Goal: Check status: Check status

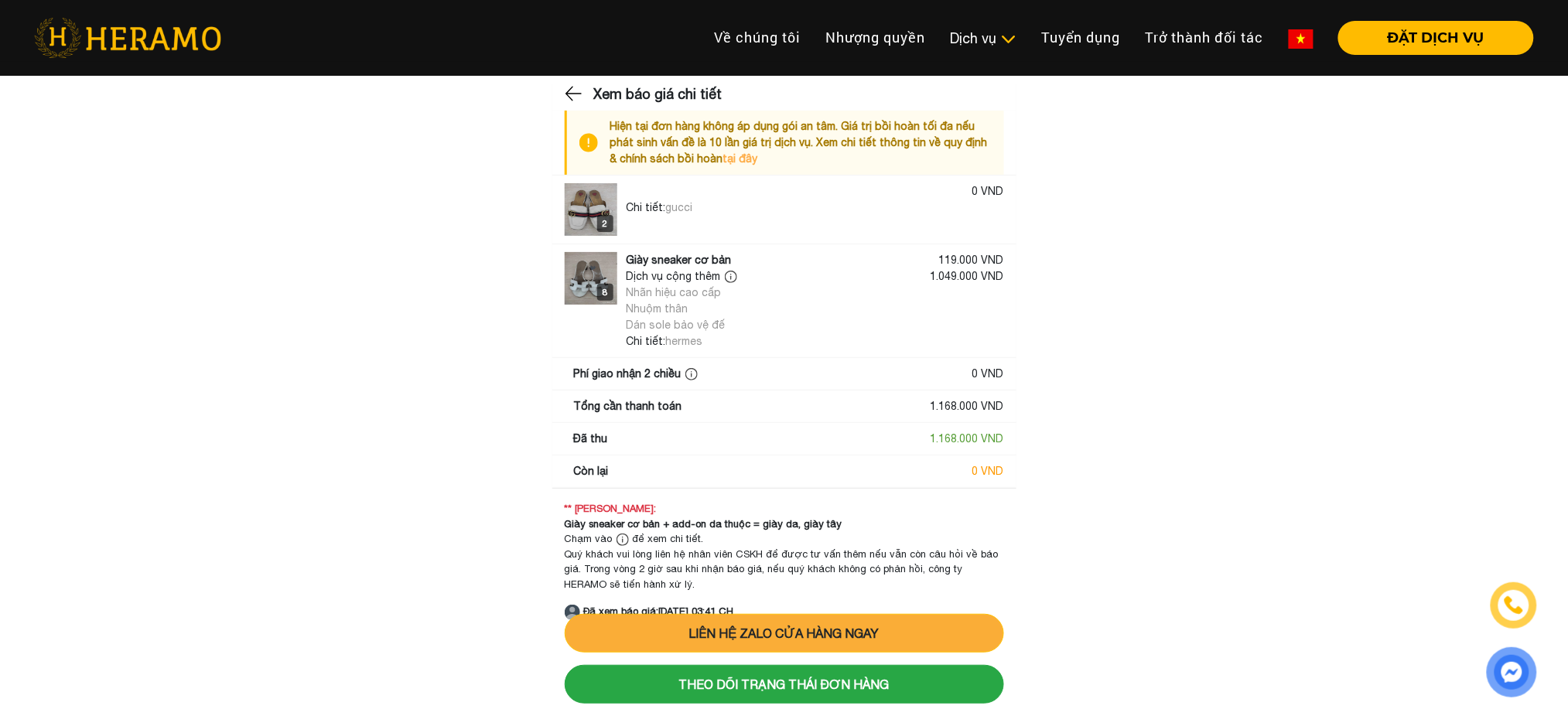
scroll to position [7, 0]
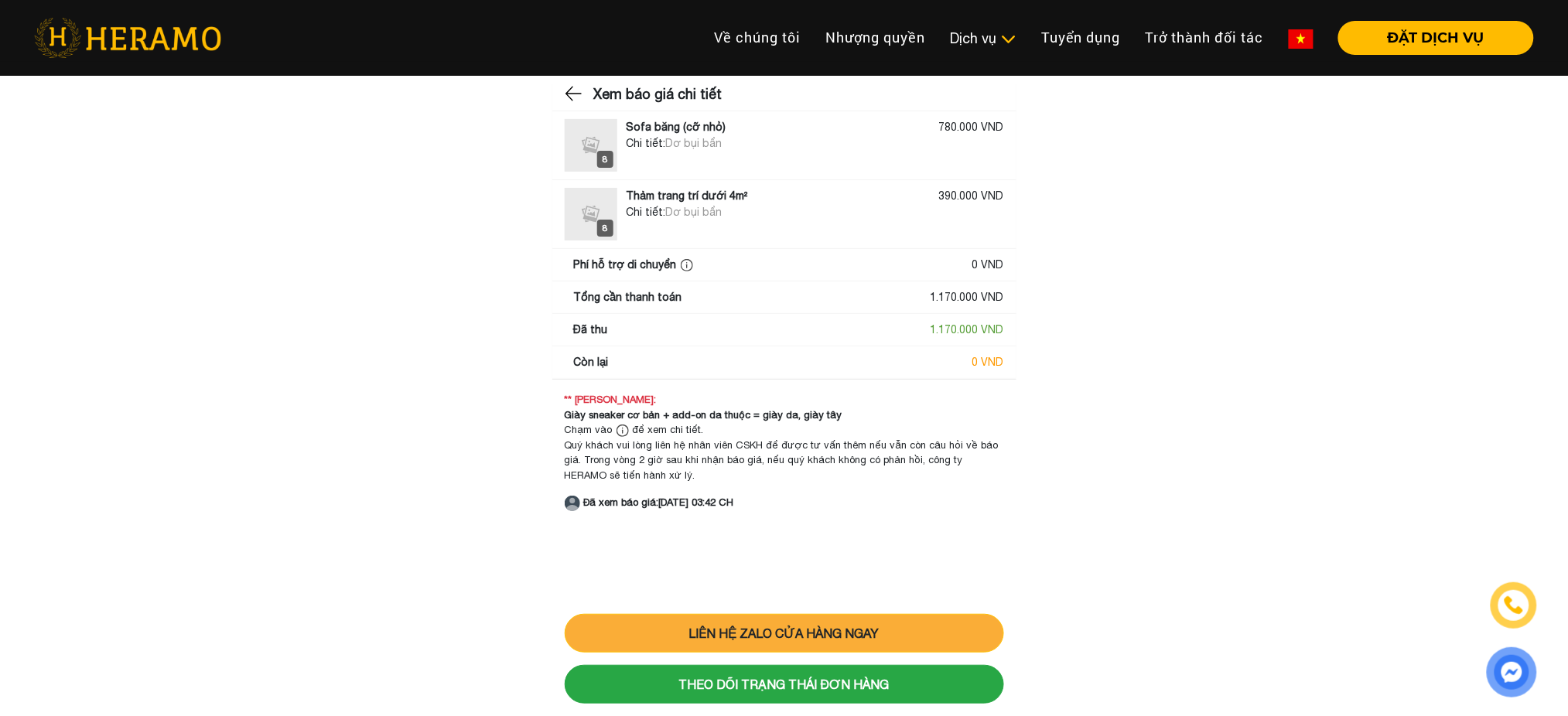
scroll to position [7, 0]
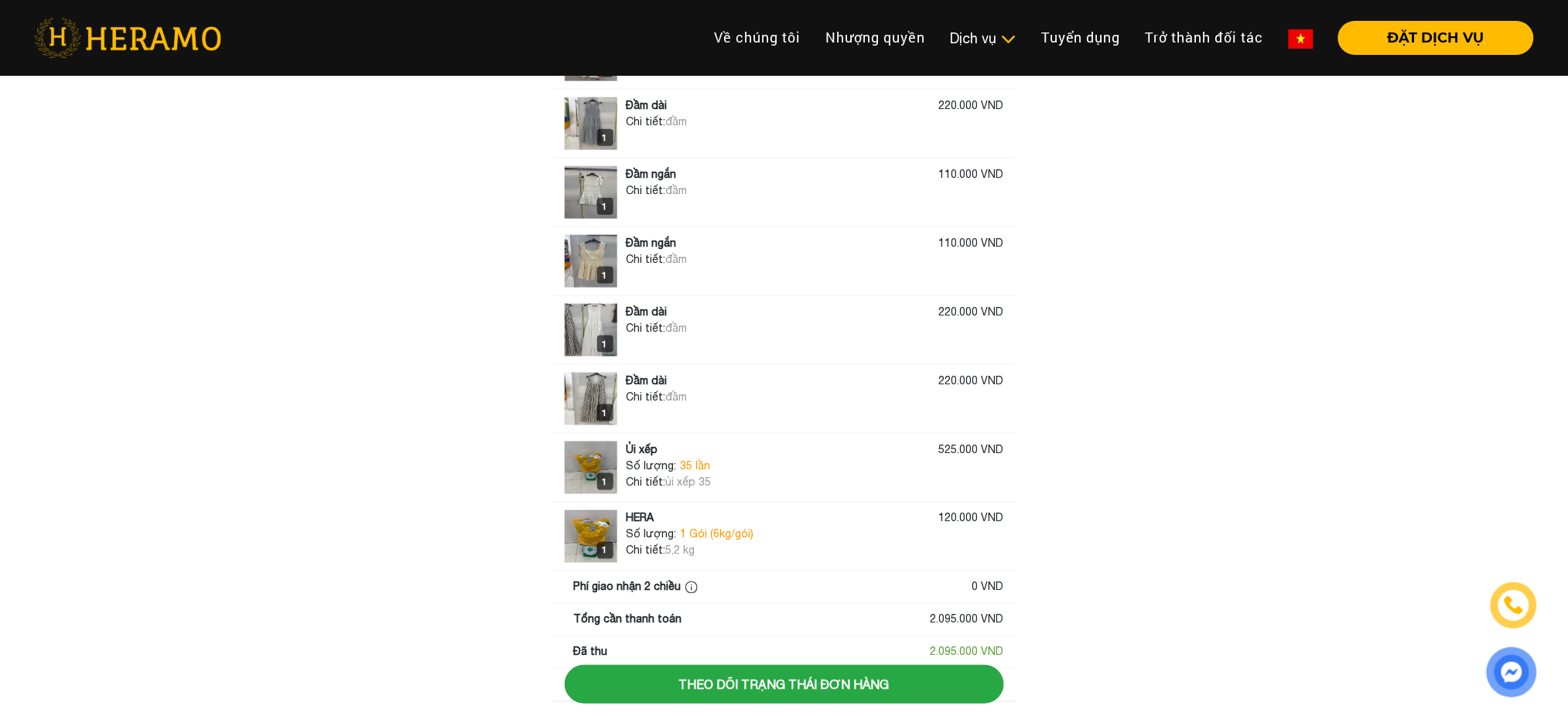
scroll to position [738, 0]
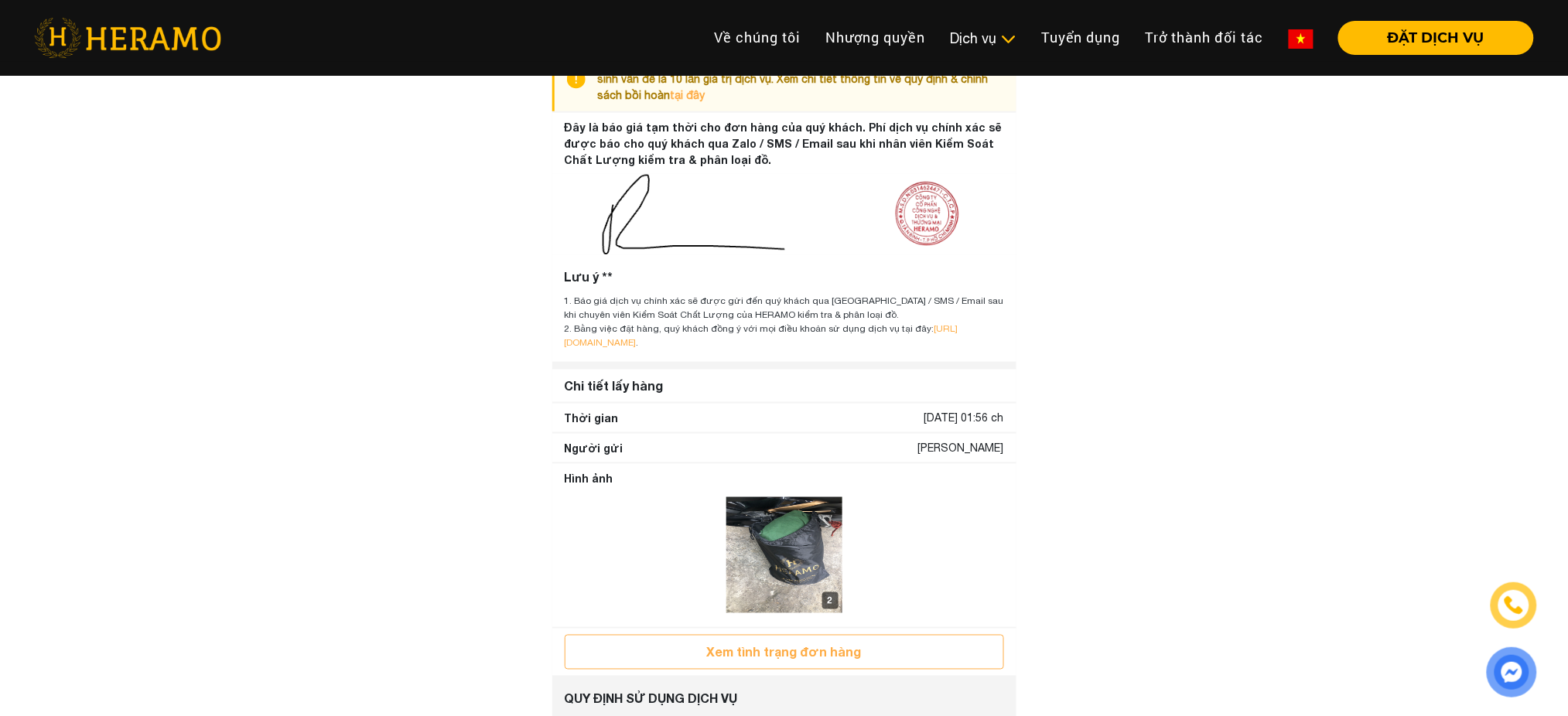
scroll to position [532, 0]
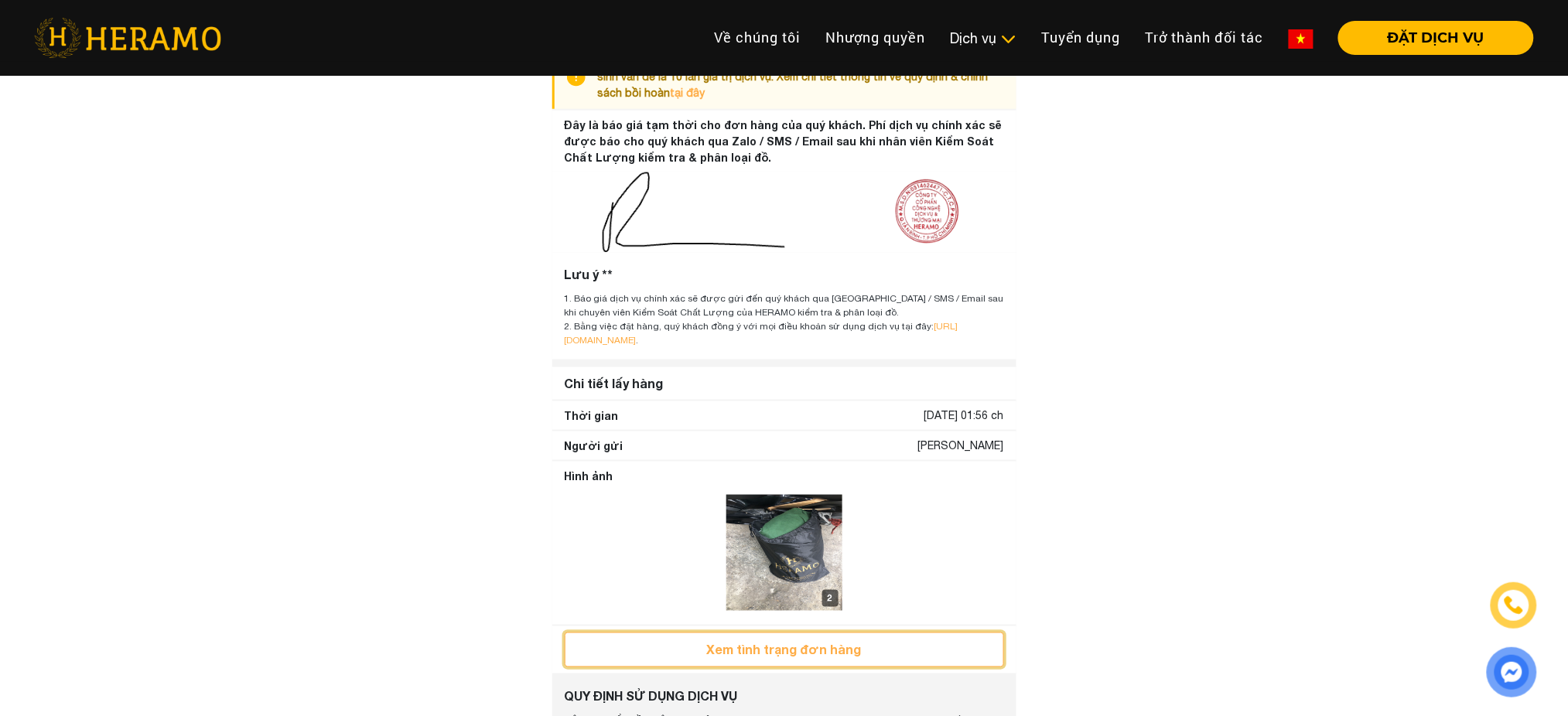
click at [758, 668] on button "Xem tình trạng đơn hàng" at bounding box center [785, 649] width 440 height 35
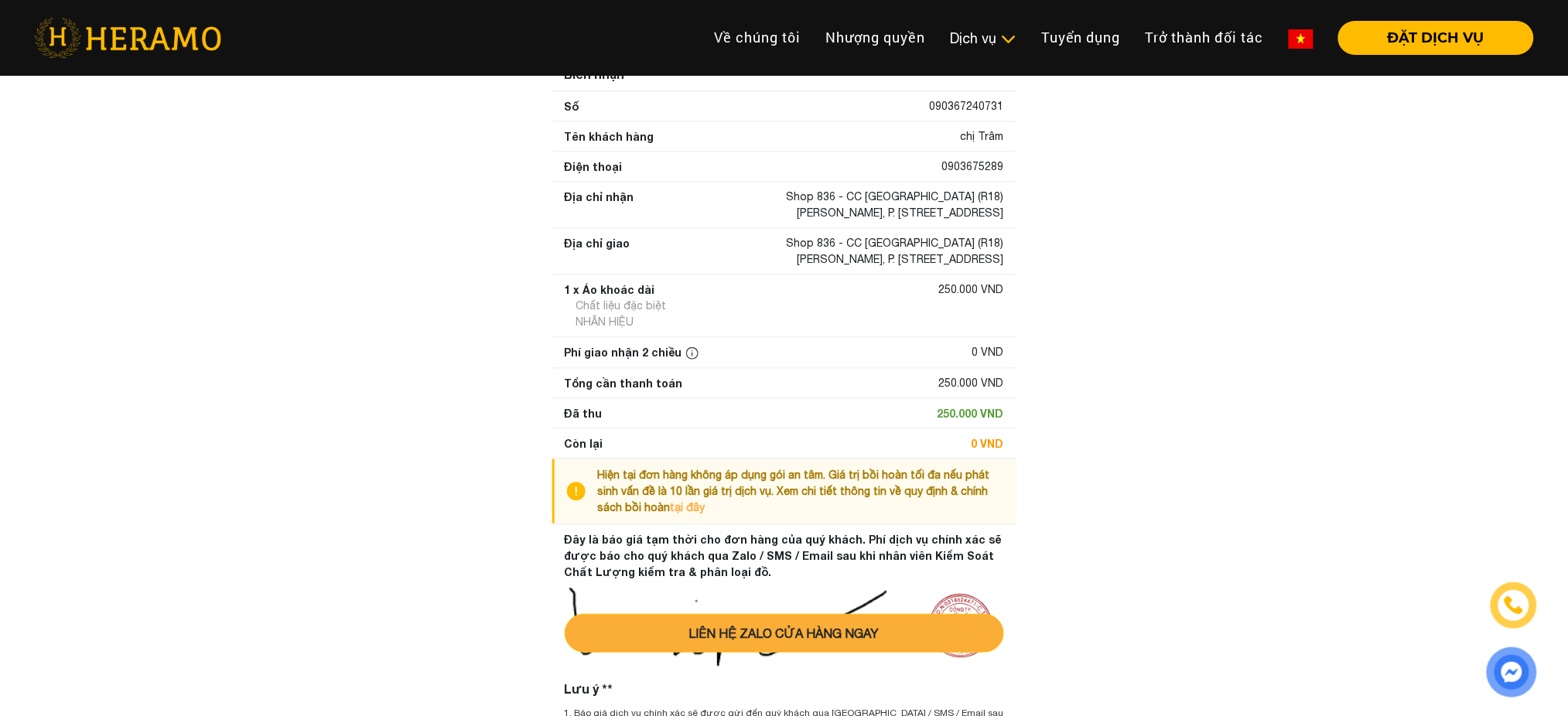
scroll to position [75, 0]
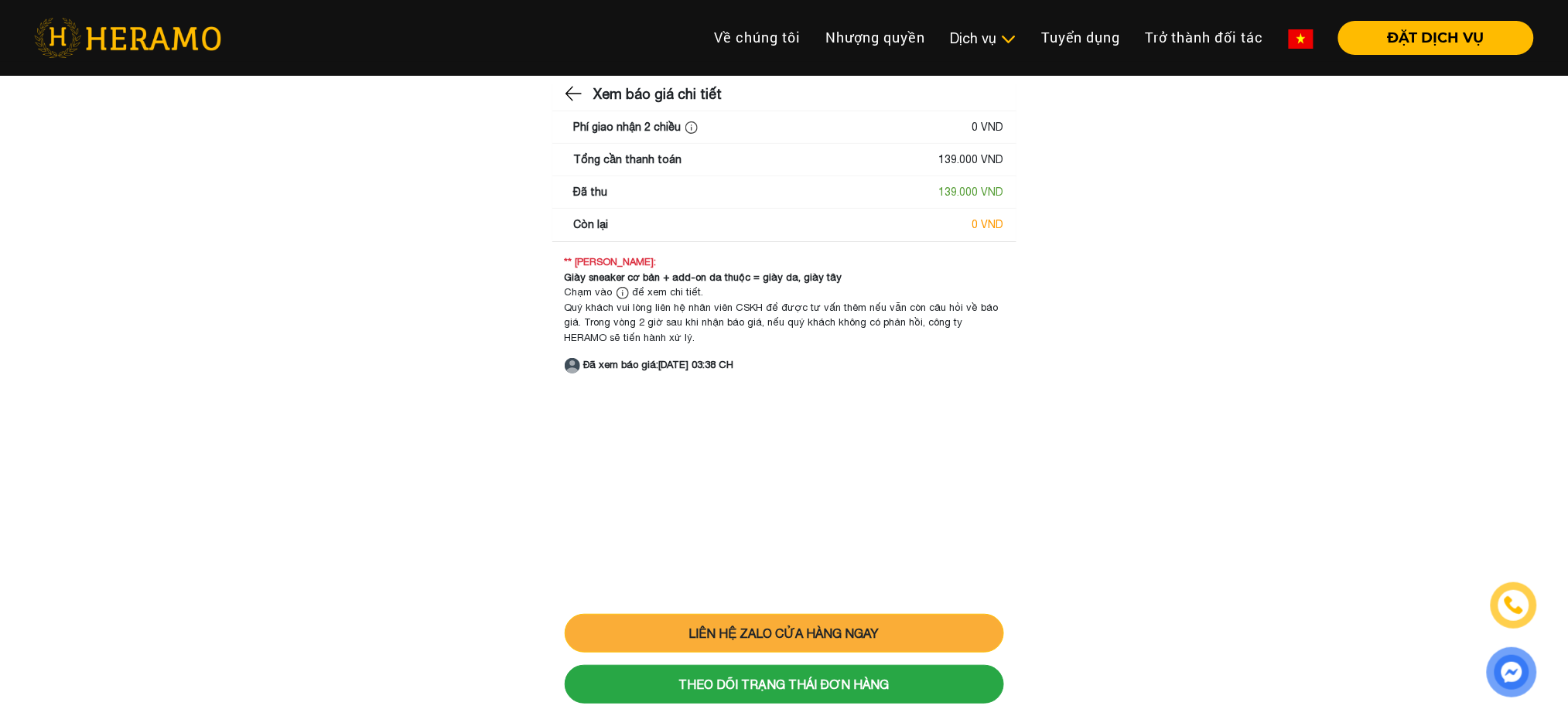
scroll to position [7, 0]
